Goal: Find contact information: Find contact information

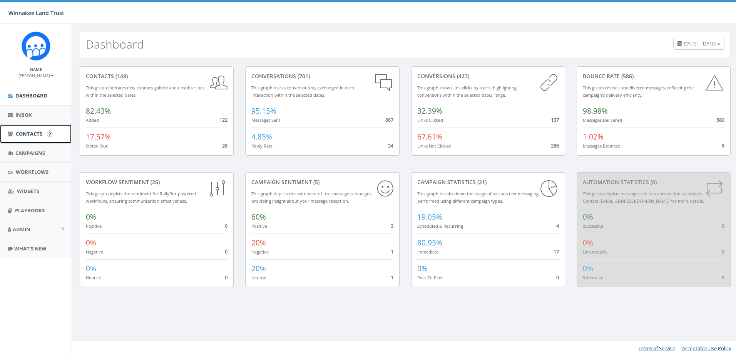
click at [17, 130] on span "Contacts" at bounding box center [29, 133] width 27 height 7
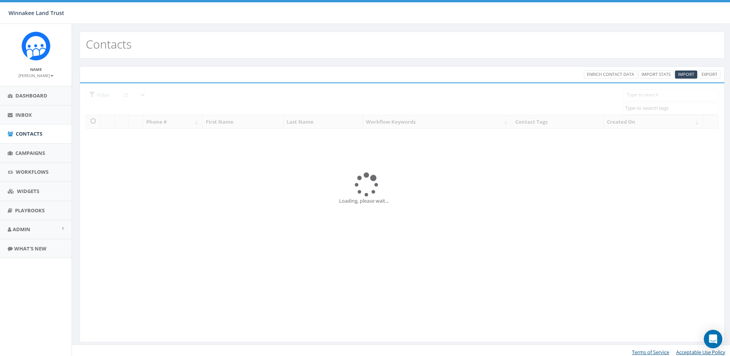
select select
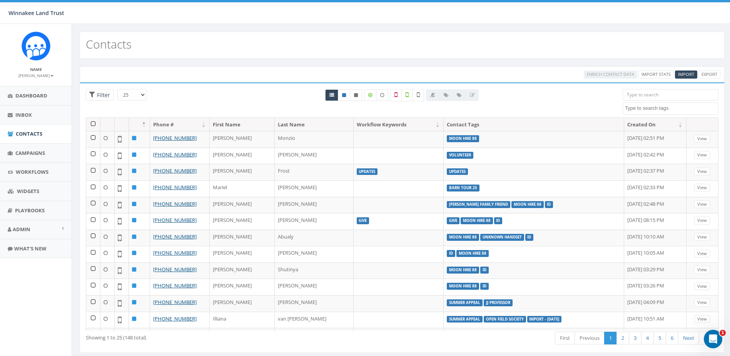
click at [648, 95] on input "search" at bounding box center [671, 95] width 96 height 12
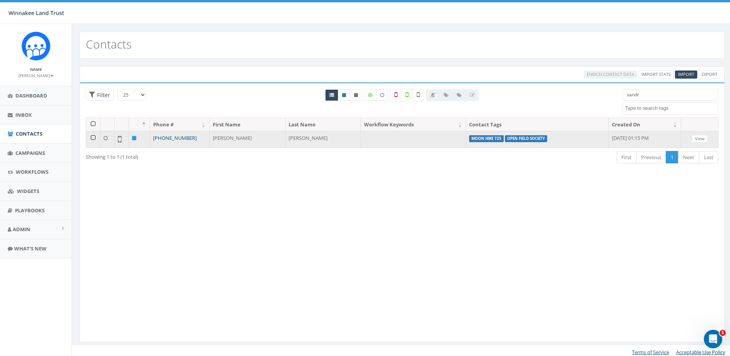
type input "sandr"
click at [182, 137] on link "+1 201-321-6632" at bounding box center [174, 137] width 43 height 7
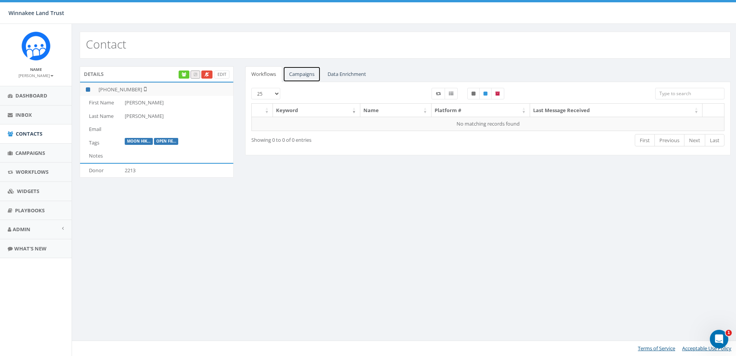
click at [312, 74] on link "Campaigns" at bounding box center [302, 74] width 38 height 16
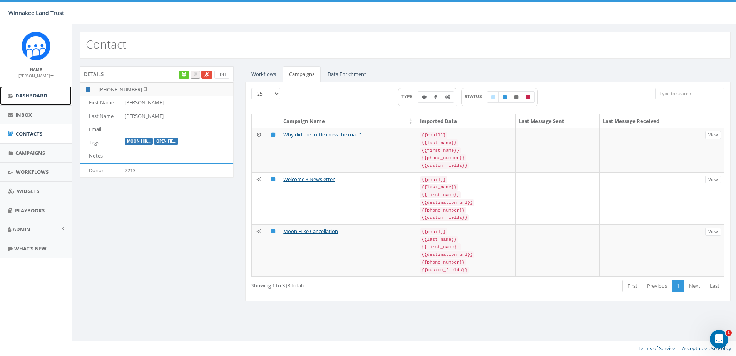
click at [29, 92] on span "Dashboard" at bounding box center [31, 95] width 32 height 7
